Goal: Navigation & Orientation: Find specific page/section

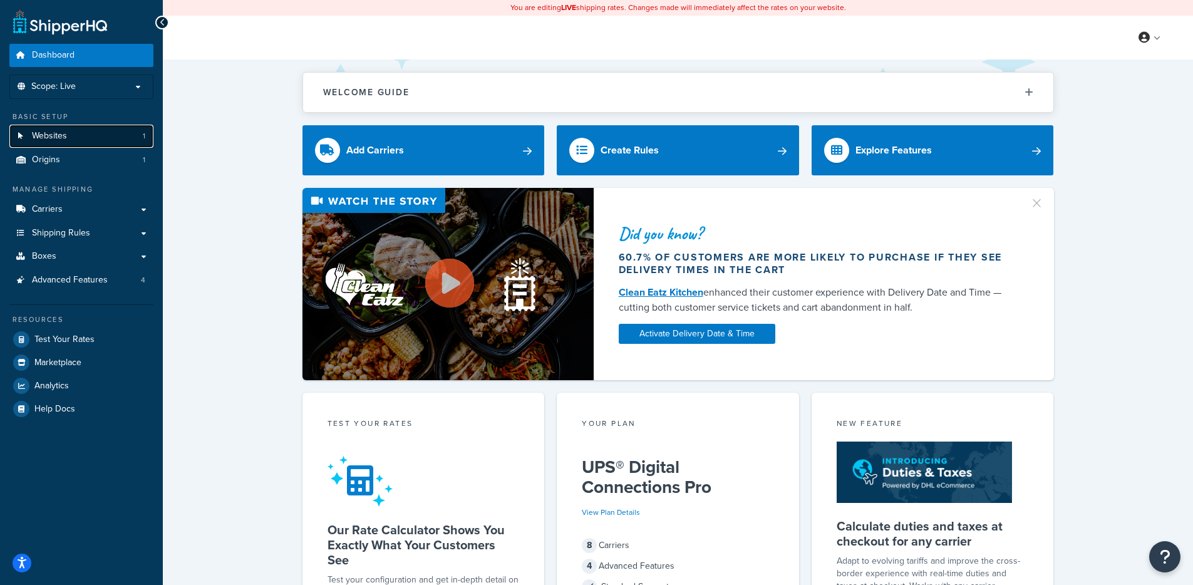
click at [73, 145] on link "Websites 1" at bounding box center [81, 136] width 144 height 23
click at [77, 133] on link "Websites 1" at bounding box center [81, 136] width 144 height 23
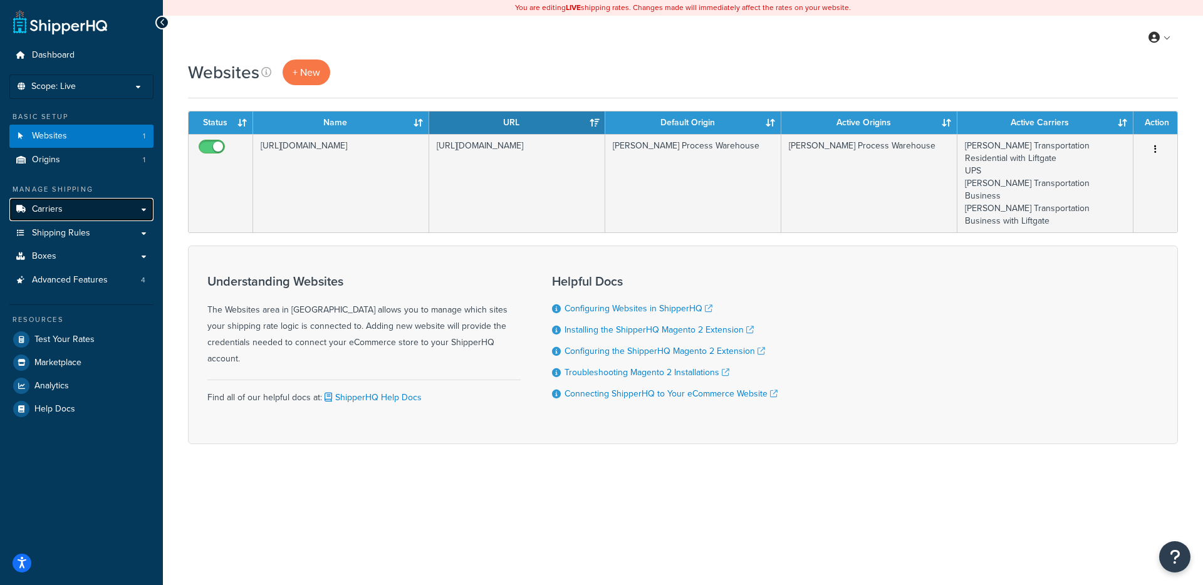
click at [84, 212] on link "Carriers" at bounding box center [81, 209] width 144 height 23
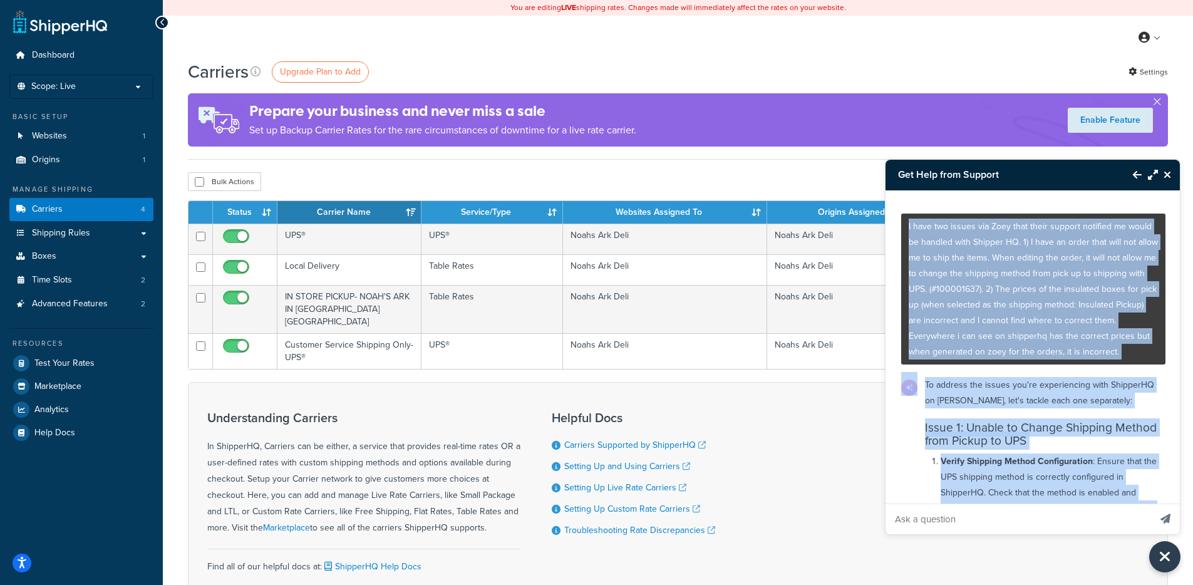
scroll to position [1757, 0]
